Goal: Navigation & Orientation: Go to known website

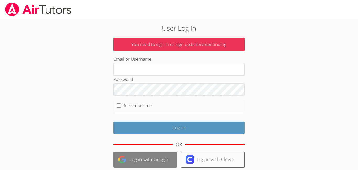
click at [134, 152] on link "Log in with Google" at bounding box center [145, 159] width 63 height 16
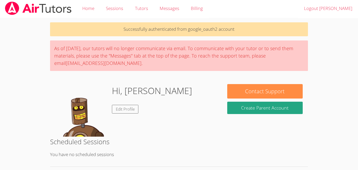
scroll to position [1, 0]
